Goal: Task Accomplishment & Management: Use online tool/utility

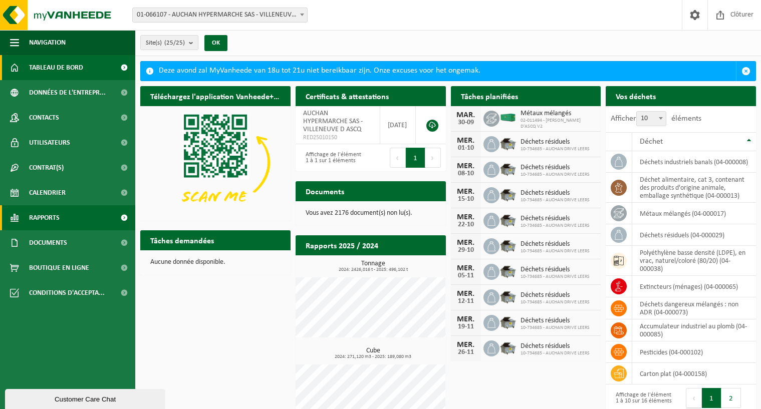
click at [45, 218] on span "Rapports" at bounding box center [44, 217] width 31 height 25
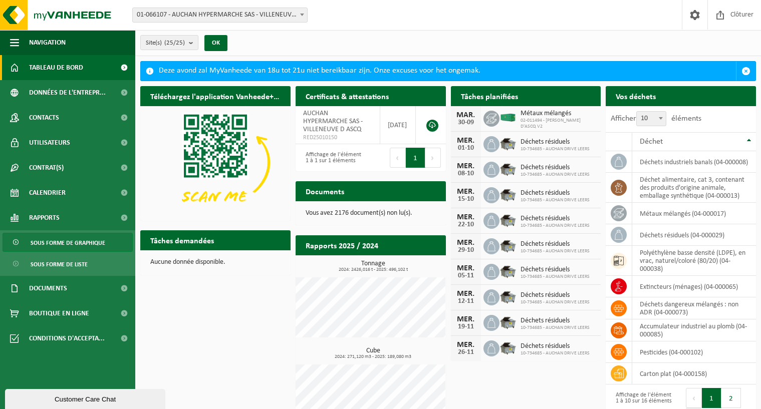
click at [59, 241] on span "Sous forme de graphique" at bounding box center [68, 243] width 75 height 19
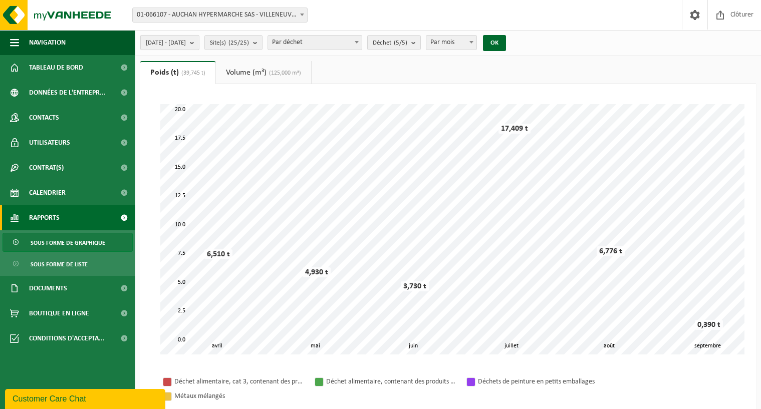
click at [199, 40] on b "submit" at bounding box center [194, 43] width 9 height 14
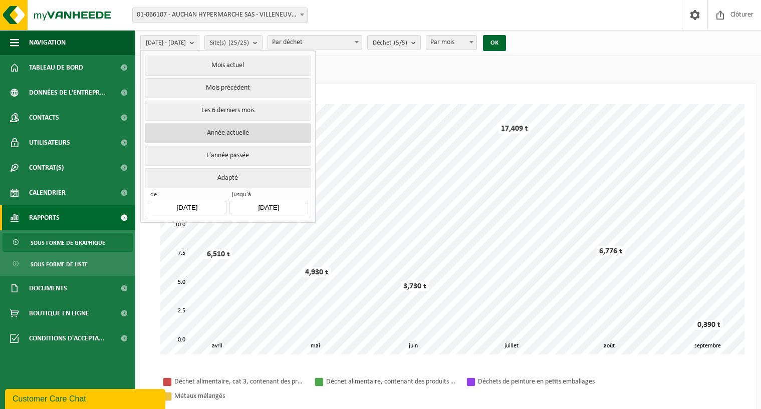
click at [223, 132] on button "Année actuelle" at bounding box center [228, 133] width 166 height 20
